Goal: Find specific page/section: Find specific page/section

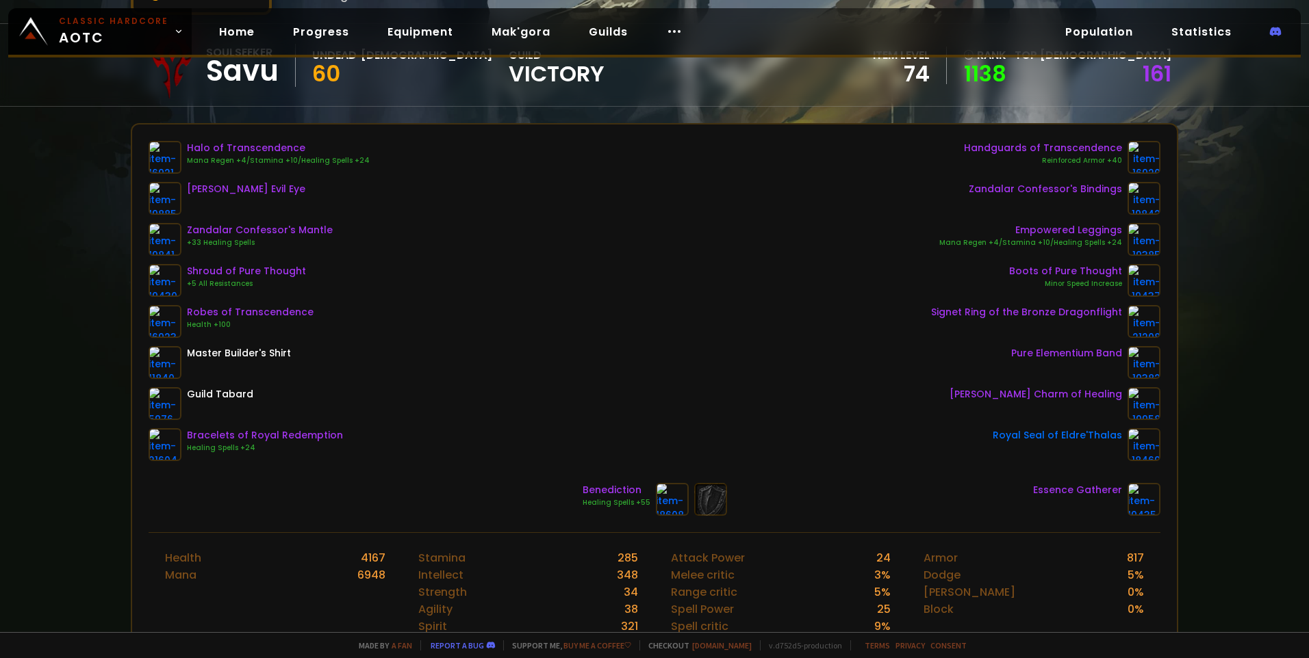
scroll to position [68, 0]
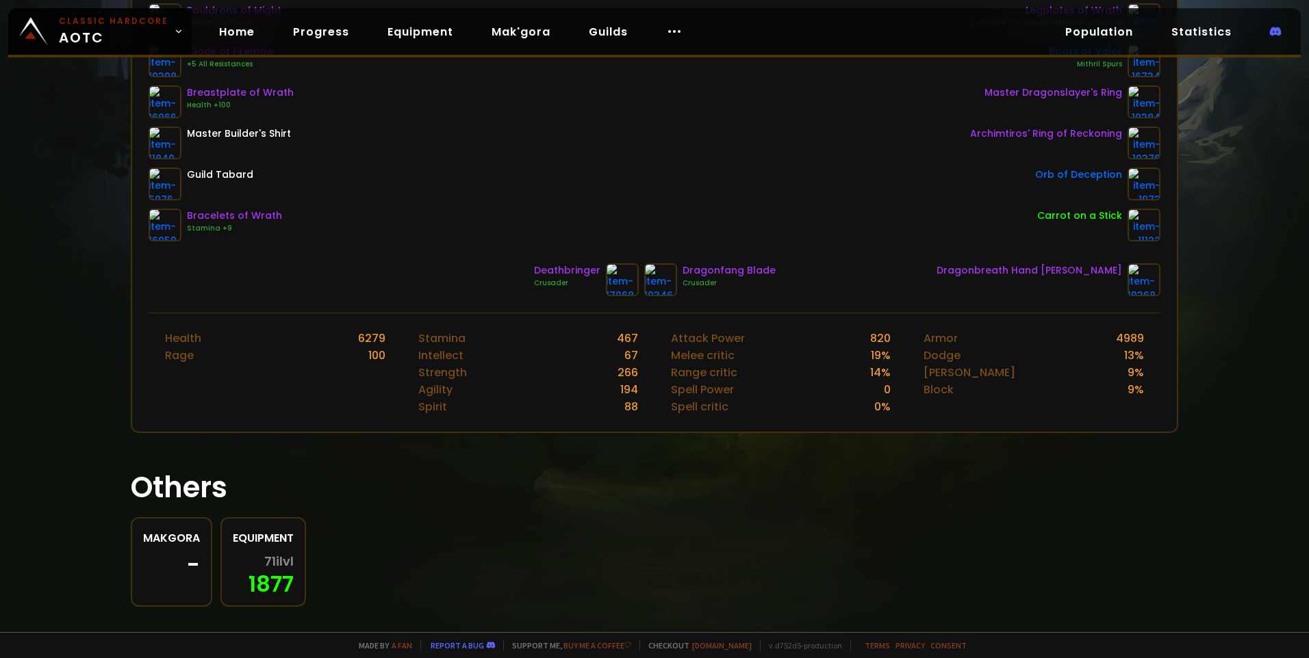
scroll to position [358, 0]
